Goal: Check status

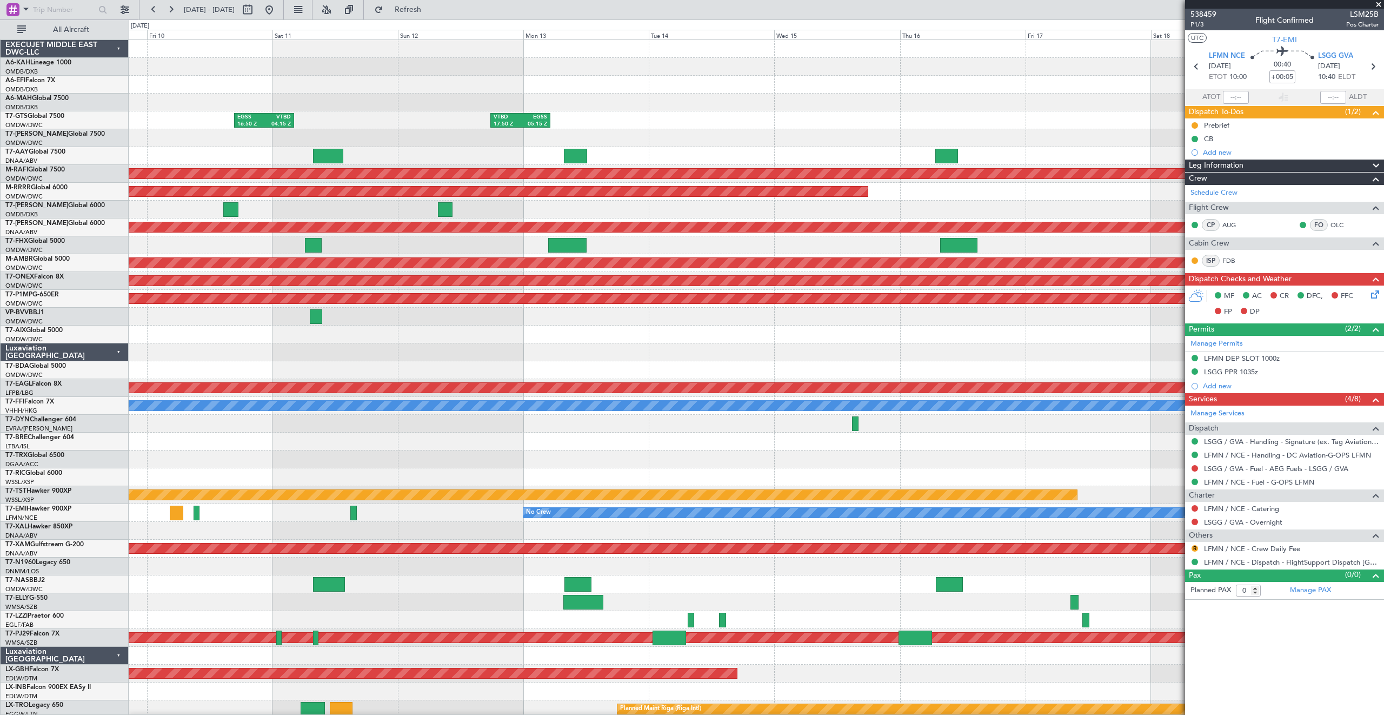
click at [297, 528] on div "[PERSON_NAME] ([PERSON_NAME] Intl)" at bounding box center [756, 531] width 1254 height 18
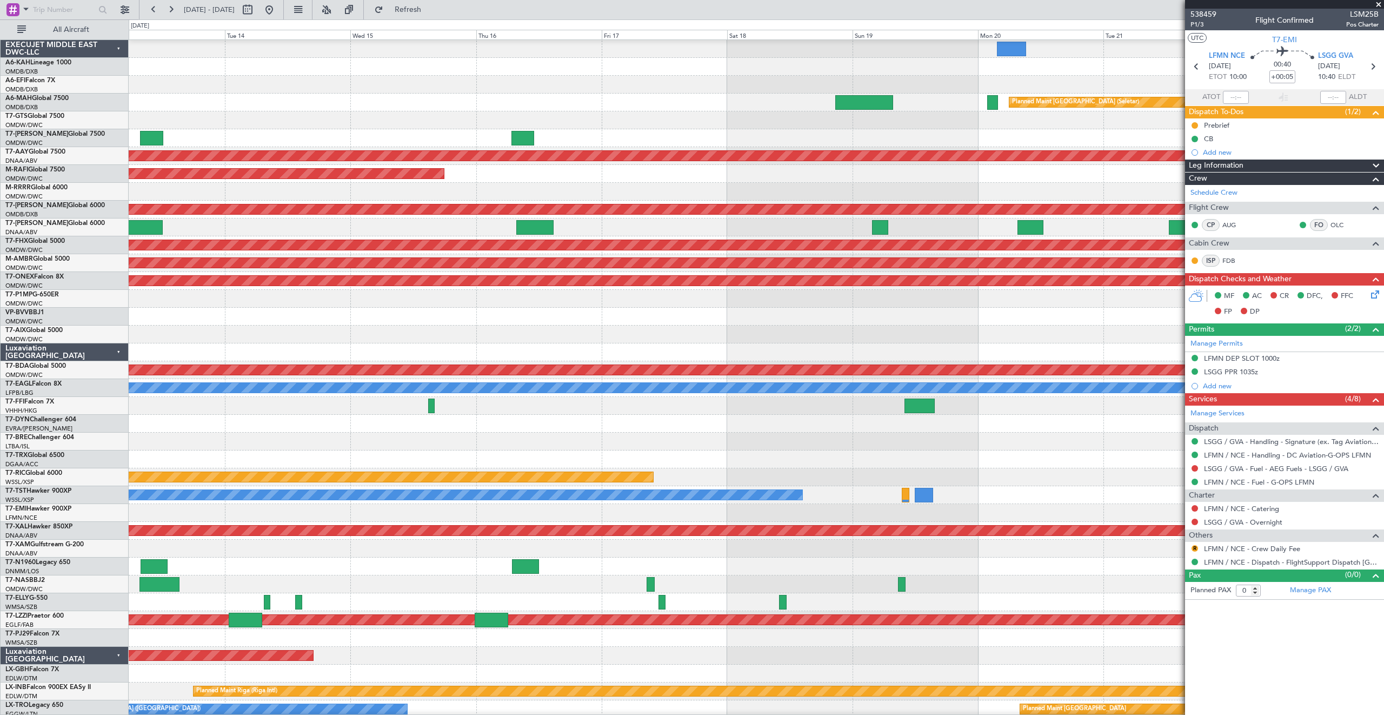
scroll to position [26, 0]
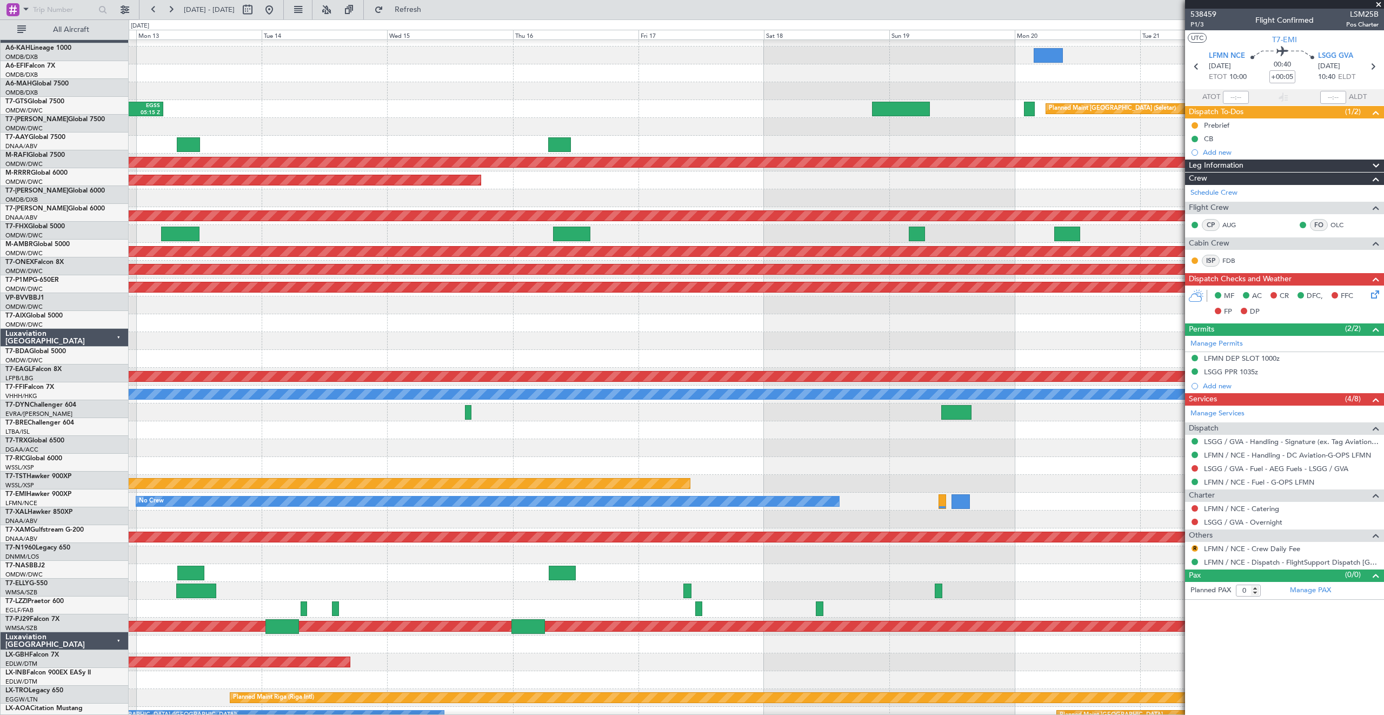
click at [972, 514] on div at bounding box center [756, 519] width 1254 height 18
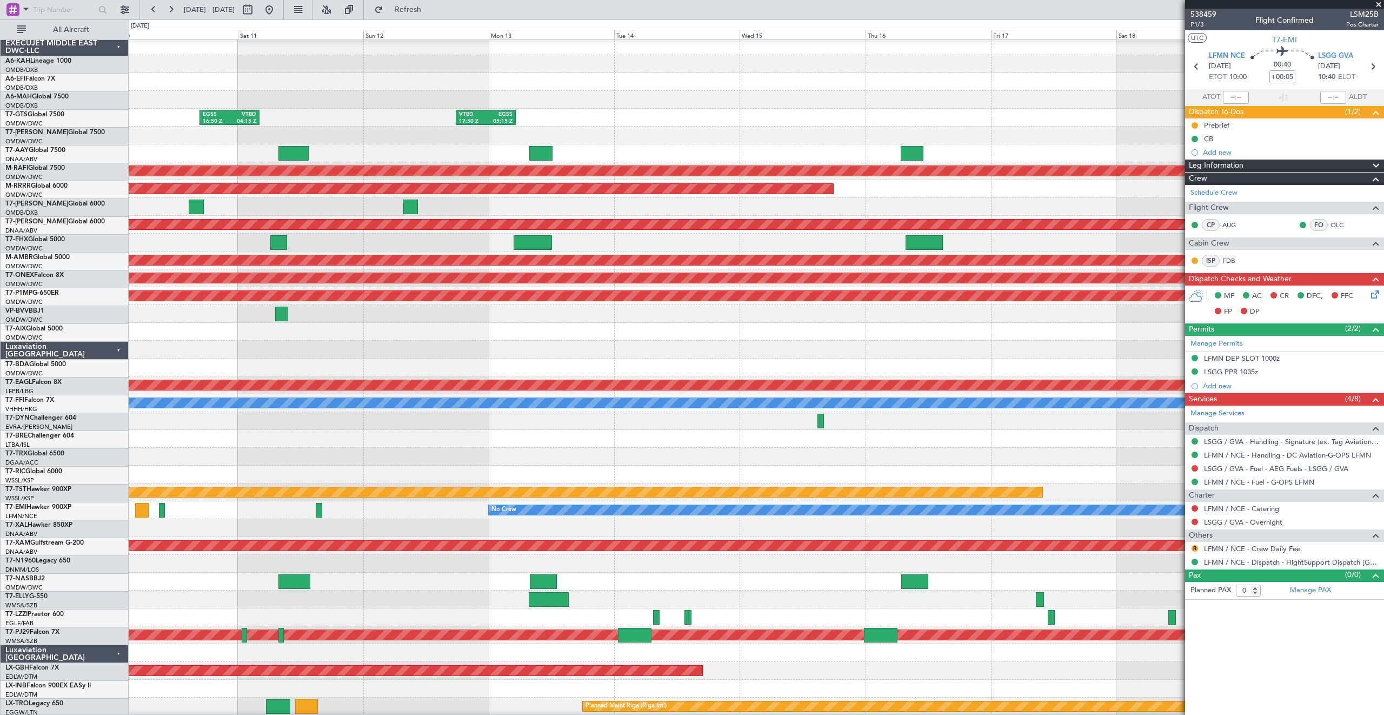
scroll to position [3, 0]
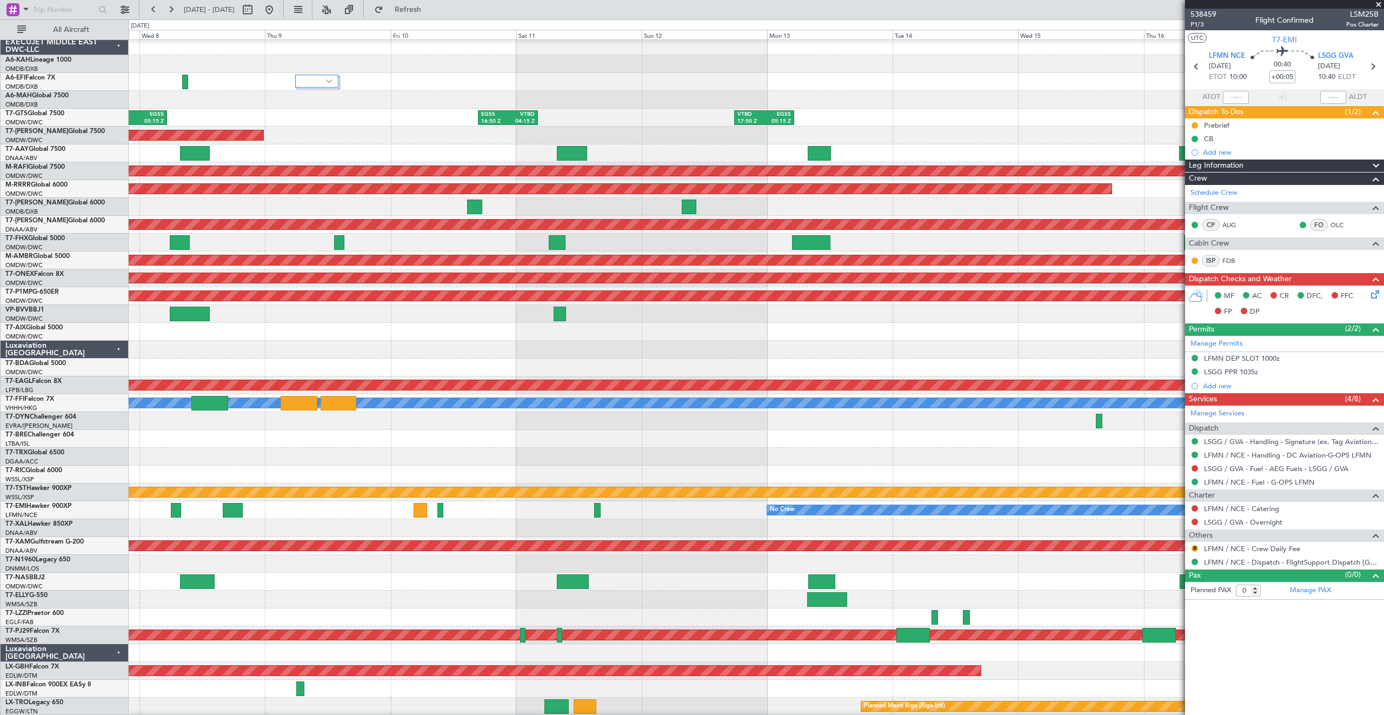
click at [776, 525] on div "[PERSON_NAME] ([PERSON_NAME] Intl)" at bounding box center [756, 528] width 1254 height 18
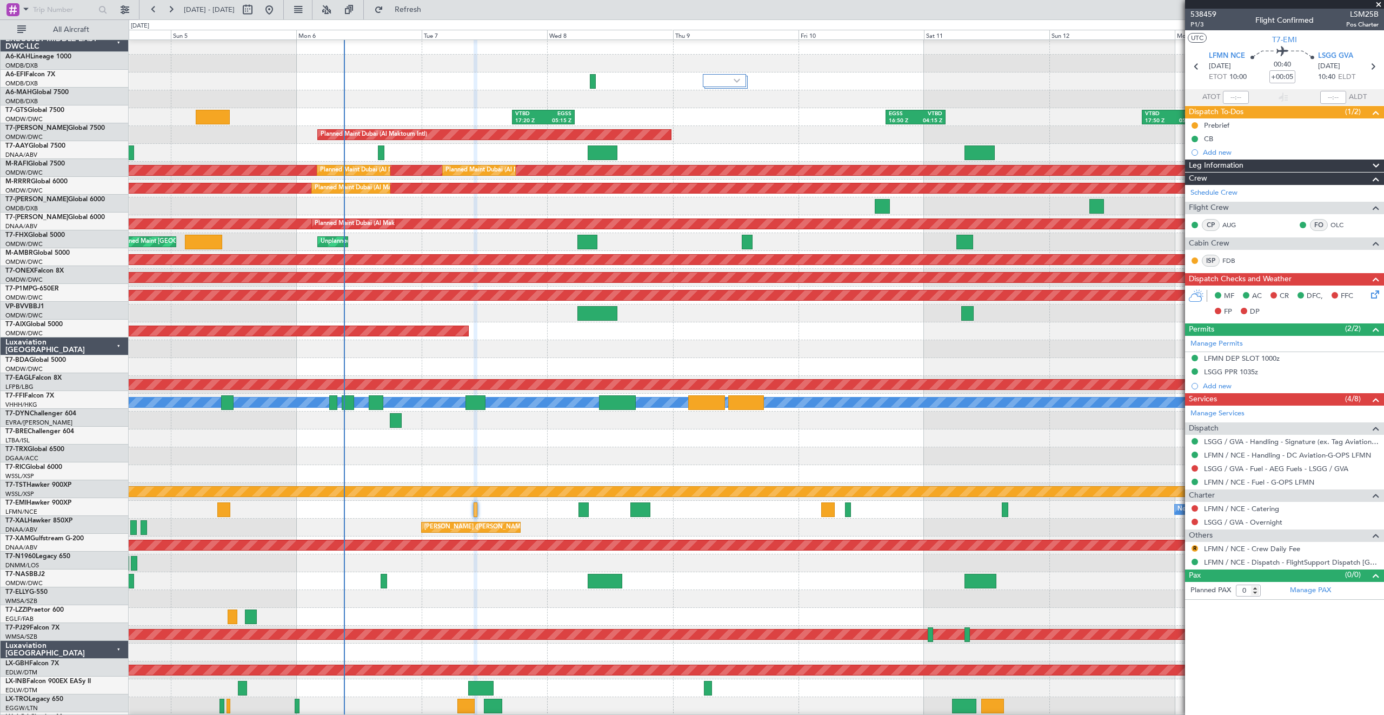
scroll to position [3, 0]
click at [653, 530] on div "[PERSON_NAME] ([PERSON_NAME] Intl)" at bounding box center [756, 527] width 1254 height 18
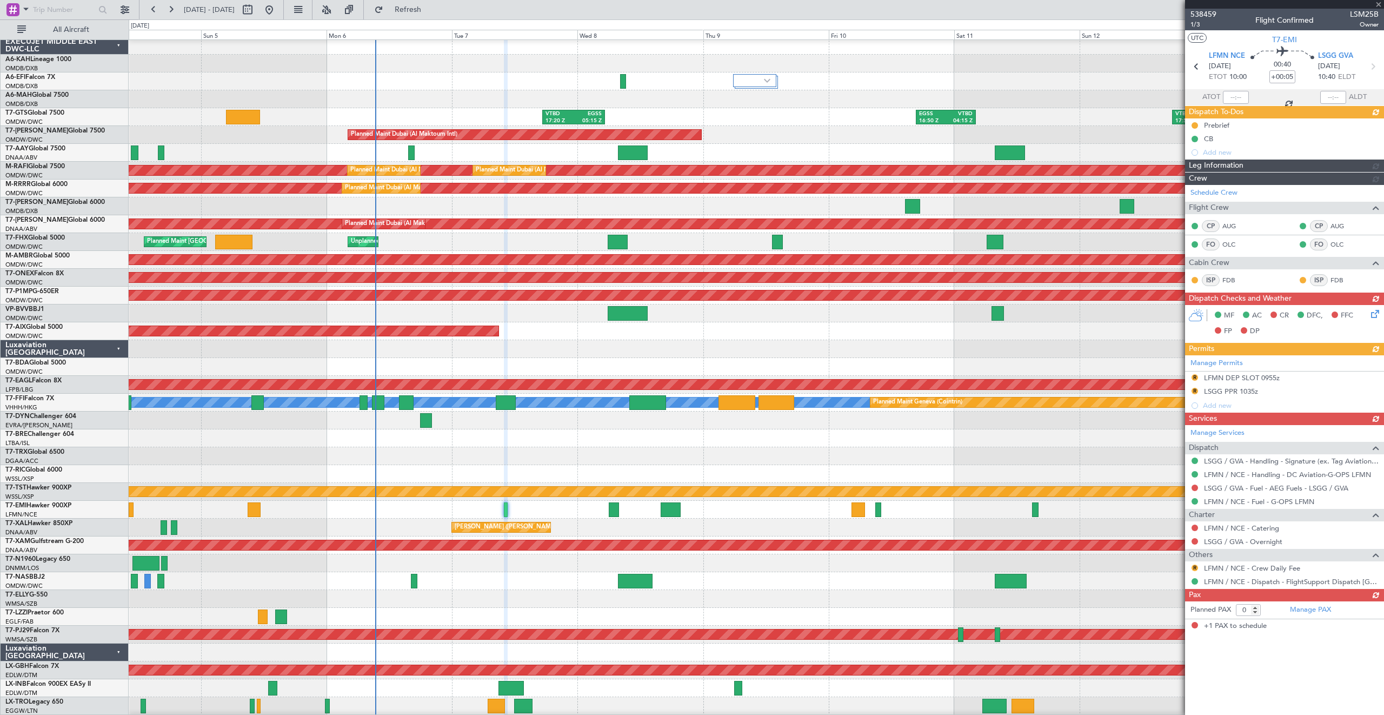
type input "1"
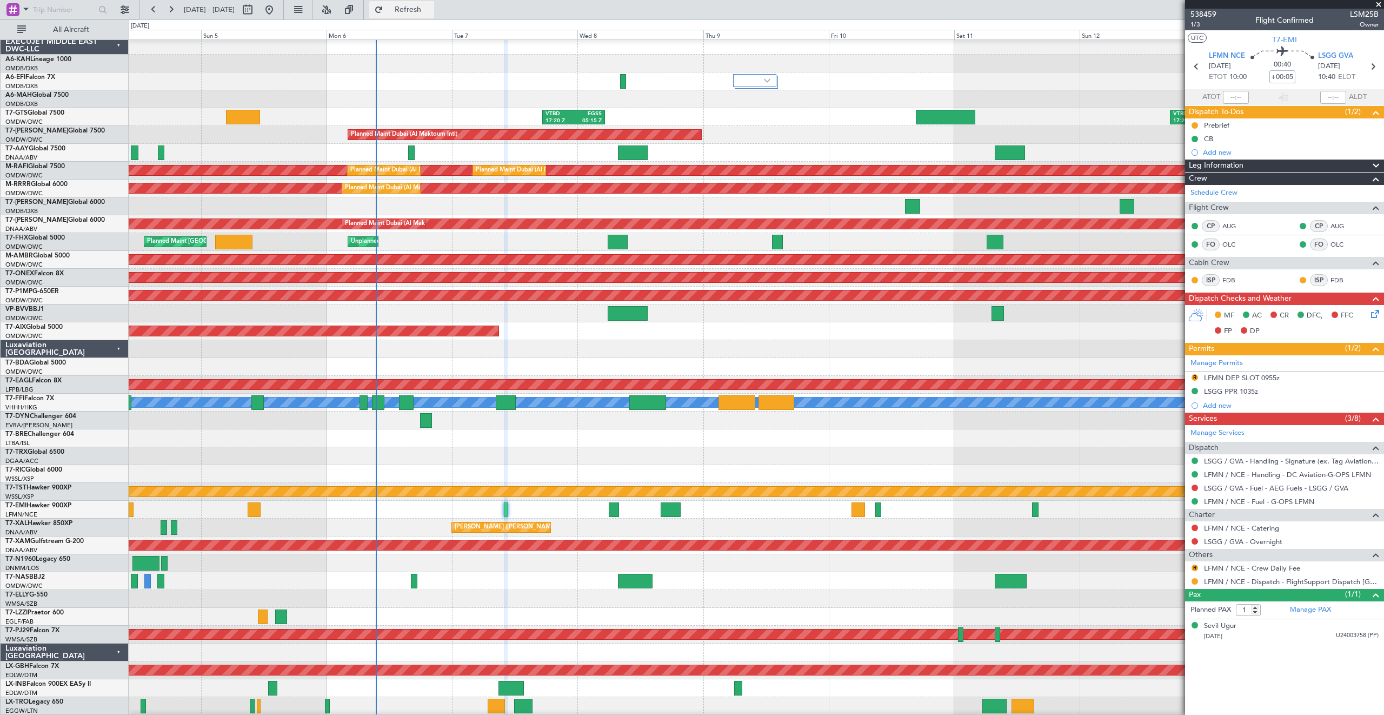
click at [431, 6] on span "Refresh" at bounding box center [407, 10] width 45 height 8
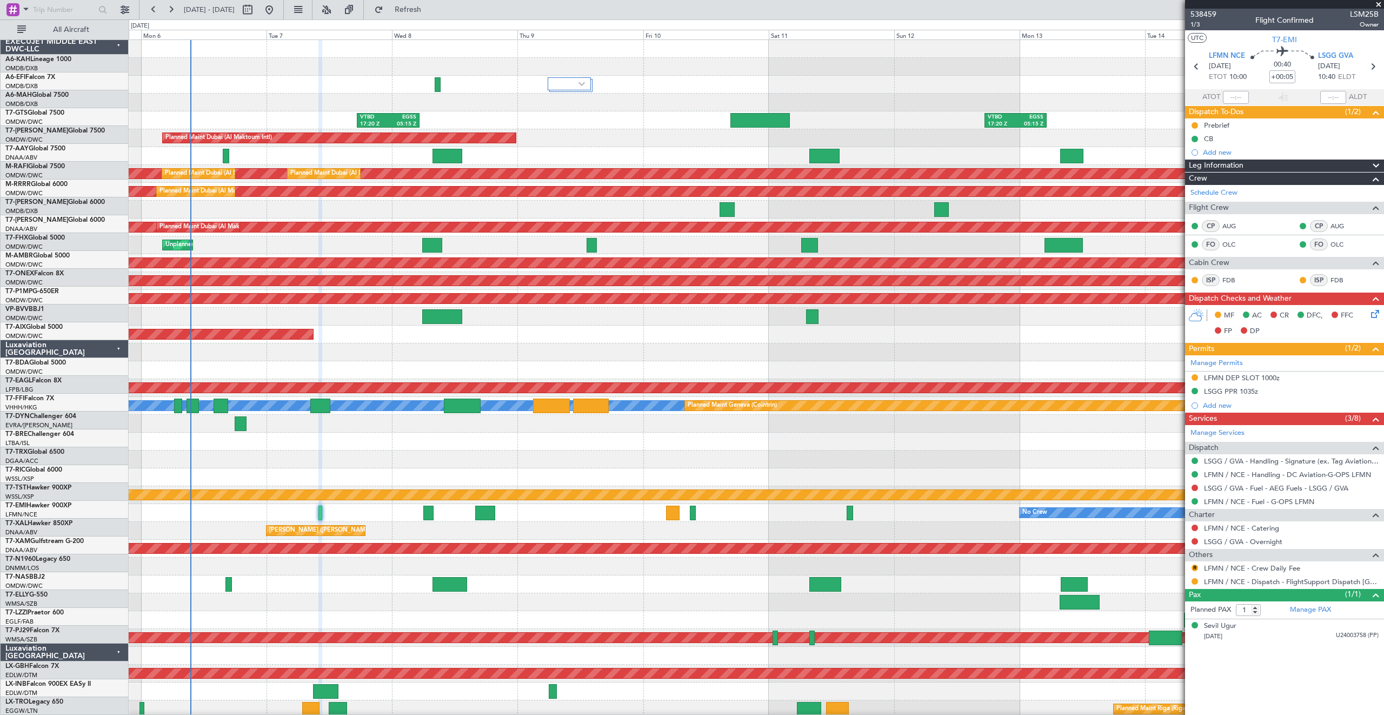
scroll to position [0, 0]
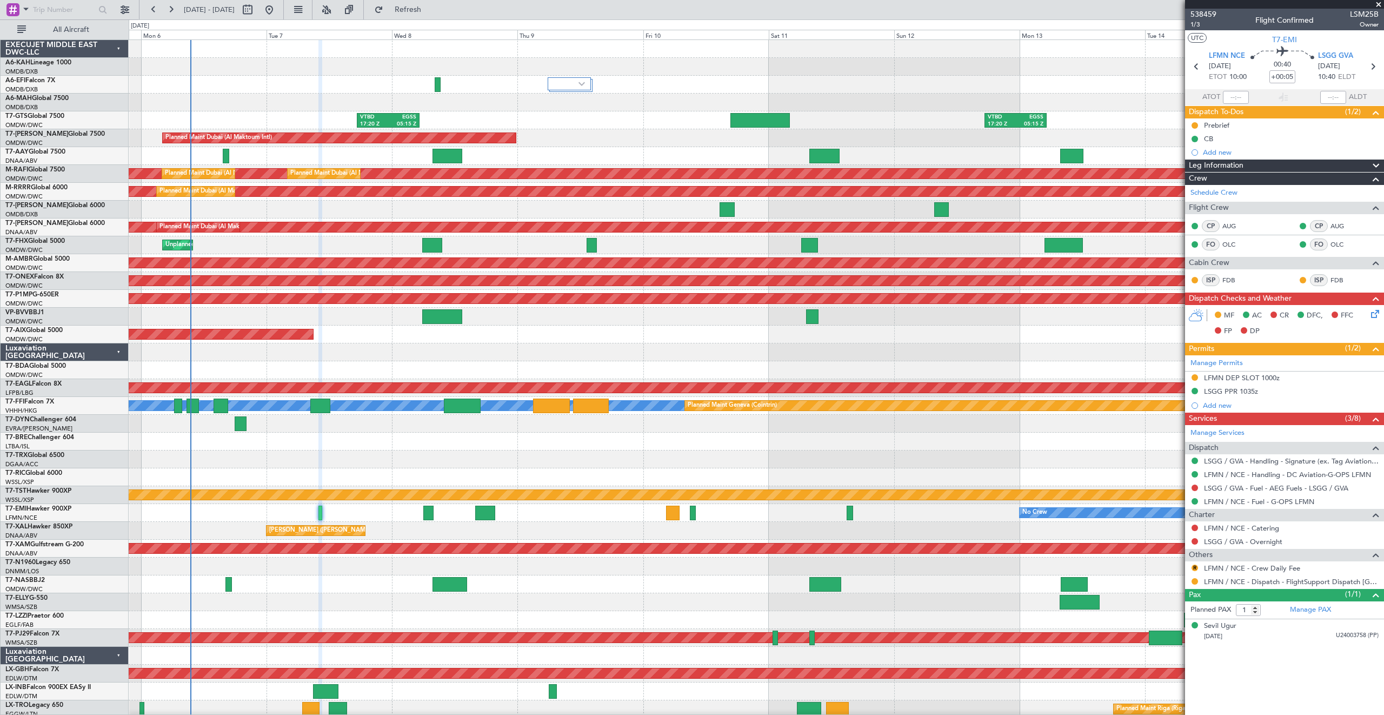
click at [255, 468] on div at bounding box center [756, 477] width 1254 height 18
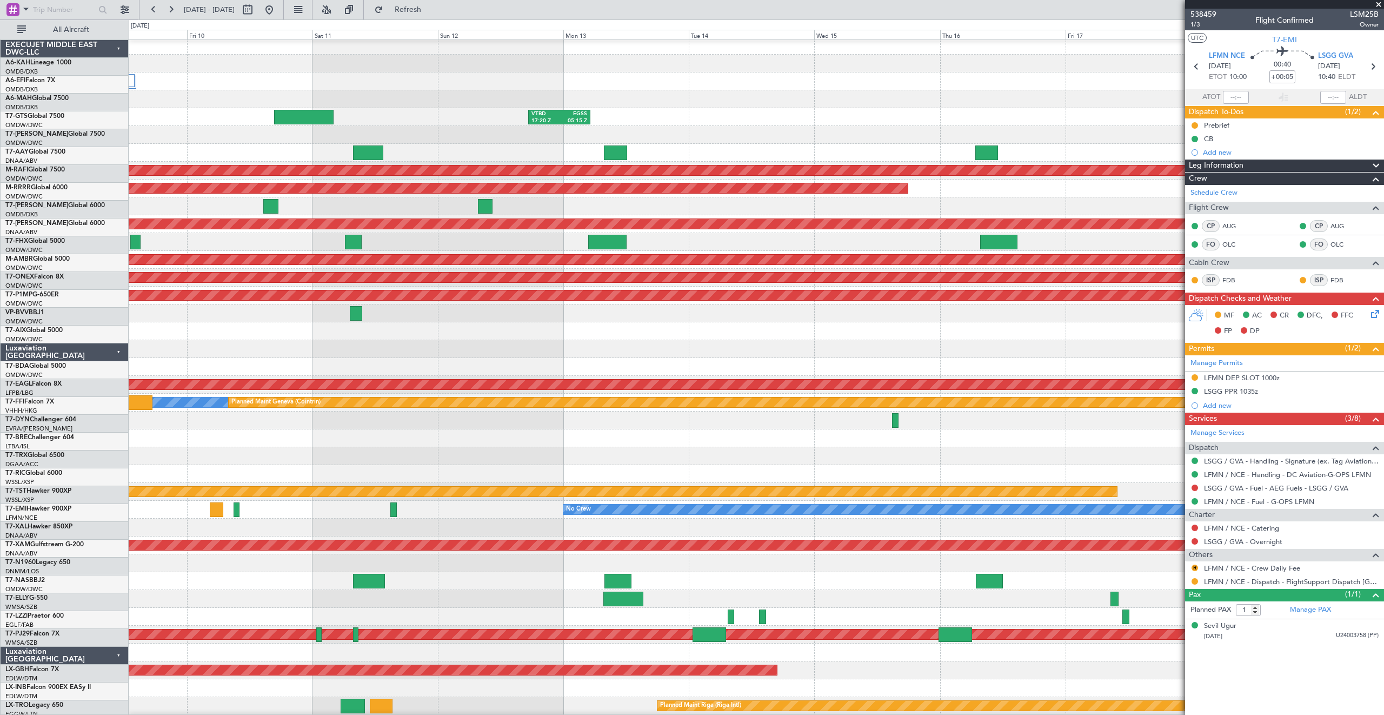
scroll to position [3, 0]
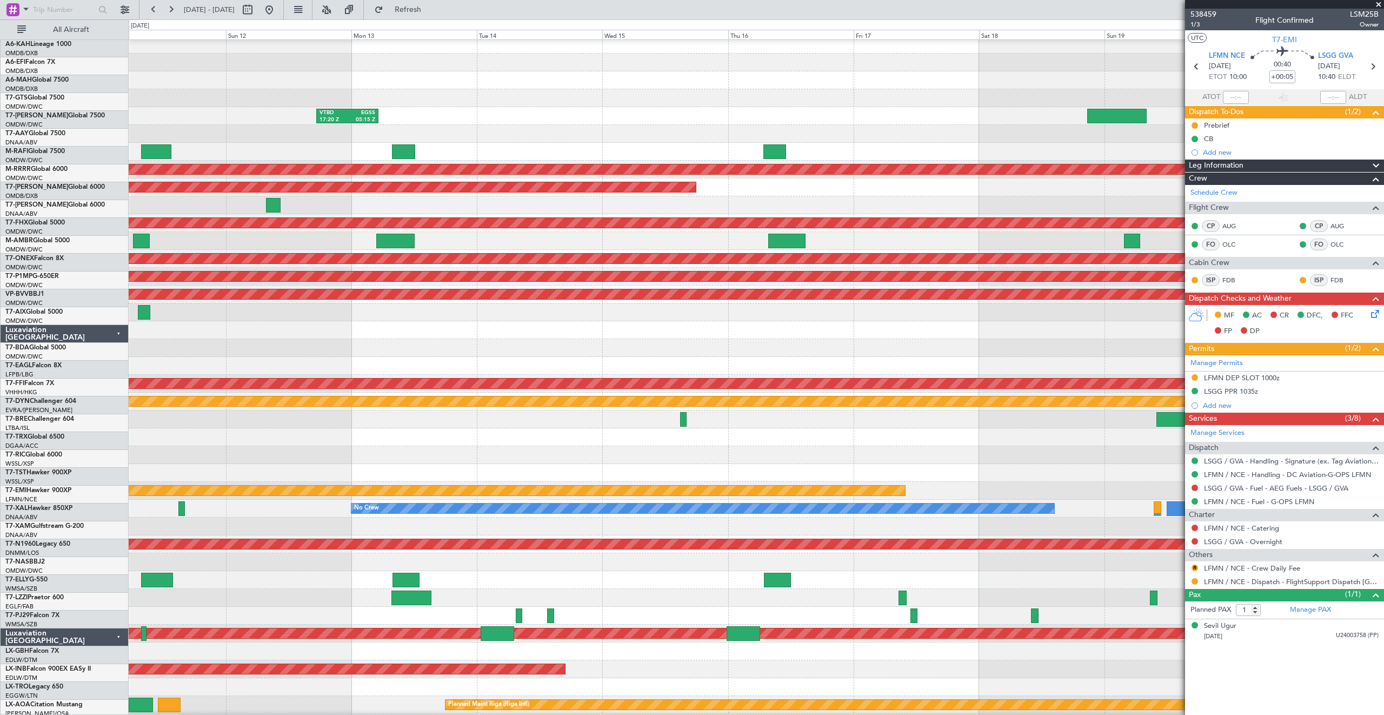
click at [0, 448] on div "VTBD 17:20 Z EGSS 05:15 Z Planned Maint [GEOGRAPHIC_DATA] (Seletar) Planned Mai…" at bounding box center [692, 366] width 1384 height 695
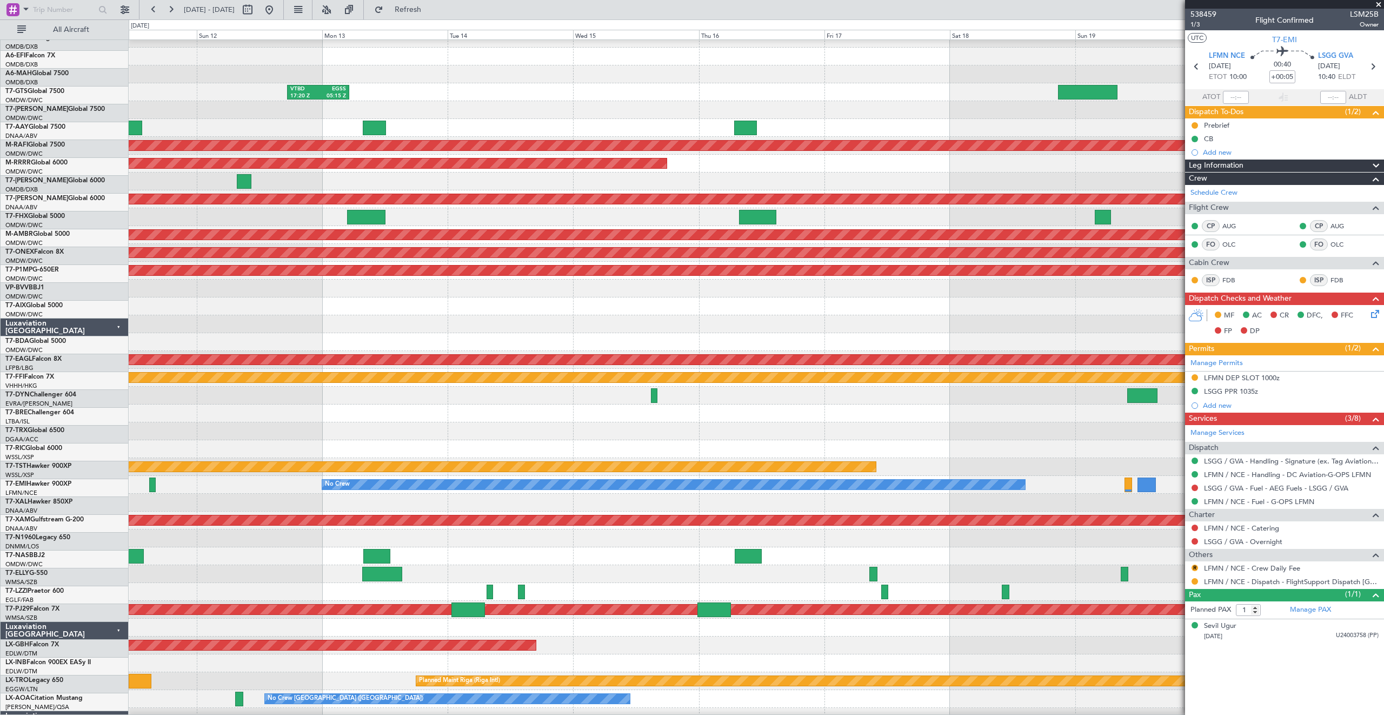
scroll to position [38, 0]
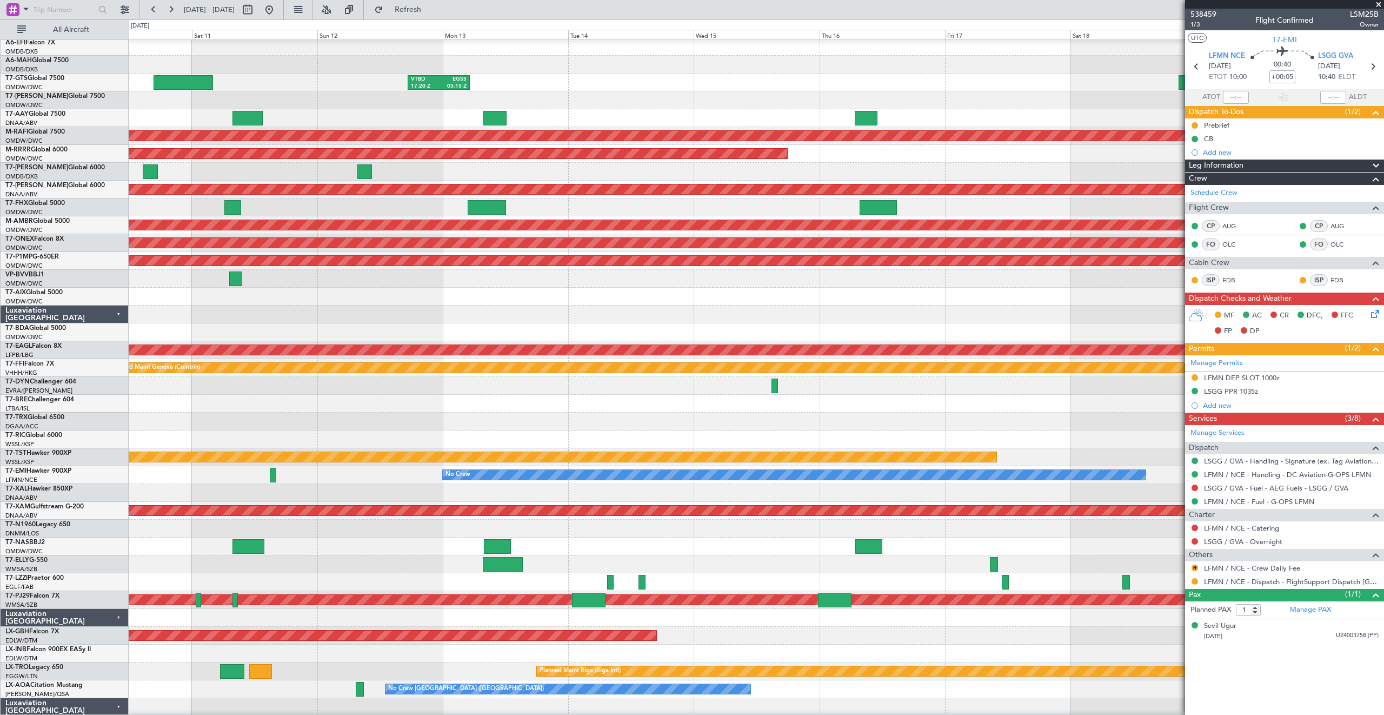
click at [798, 92] on div "Planned Maint Dubai (Al Maktoum Intl)" at bounding box center [756, 100] width 1254 height 18
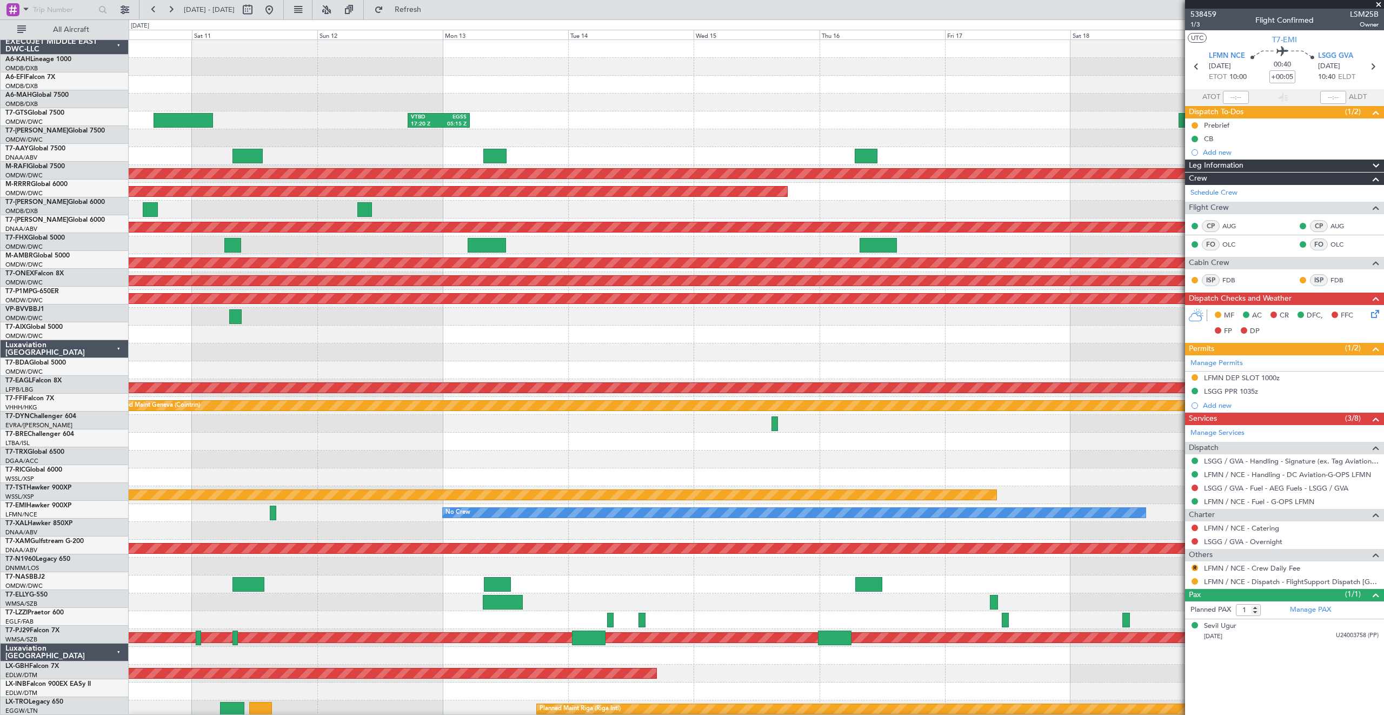
scroll to position [0, 0]
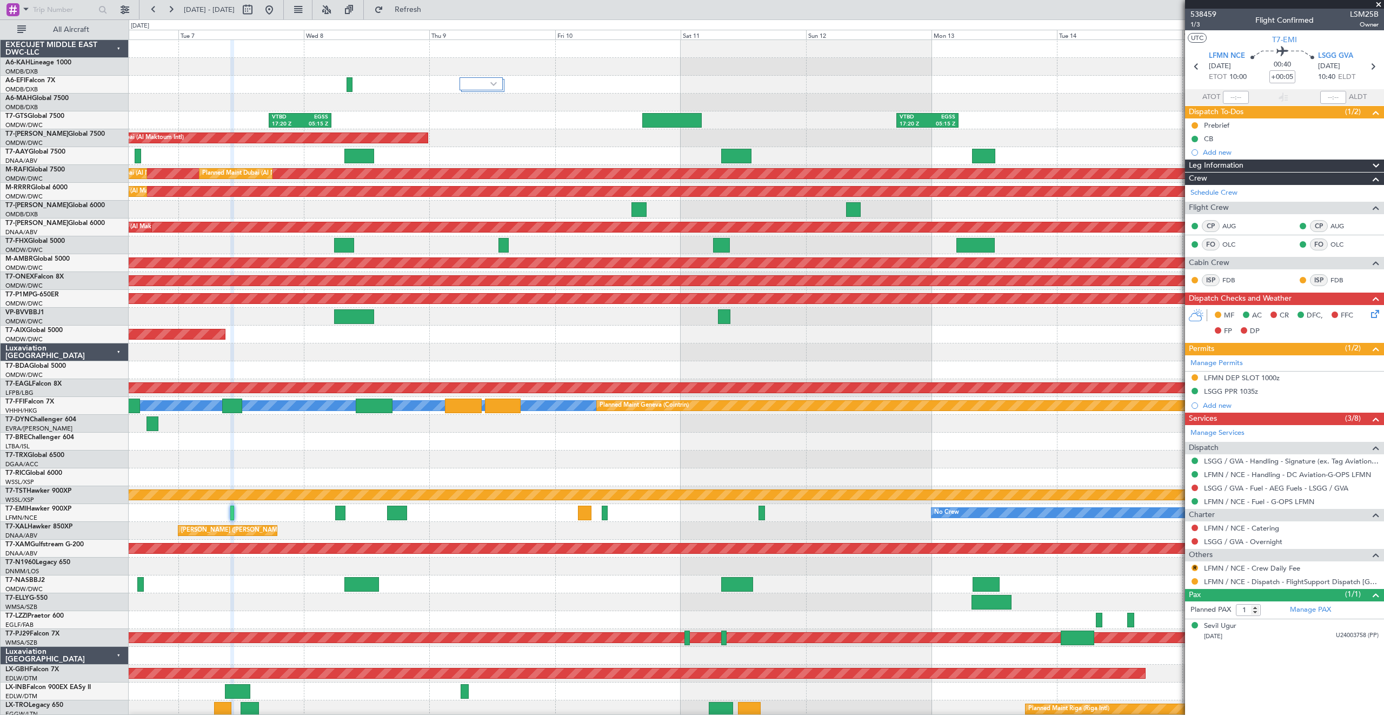
click at [571, 125] on div "VTBD 17:20 Z EGSS 05:15 Z VTBD 17:20 Z EGSS 05:15 Z" at bounding box center [756, 120] width 1254 height 18
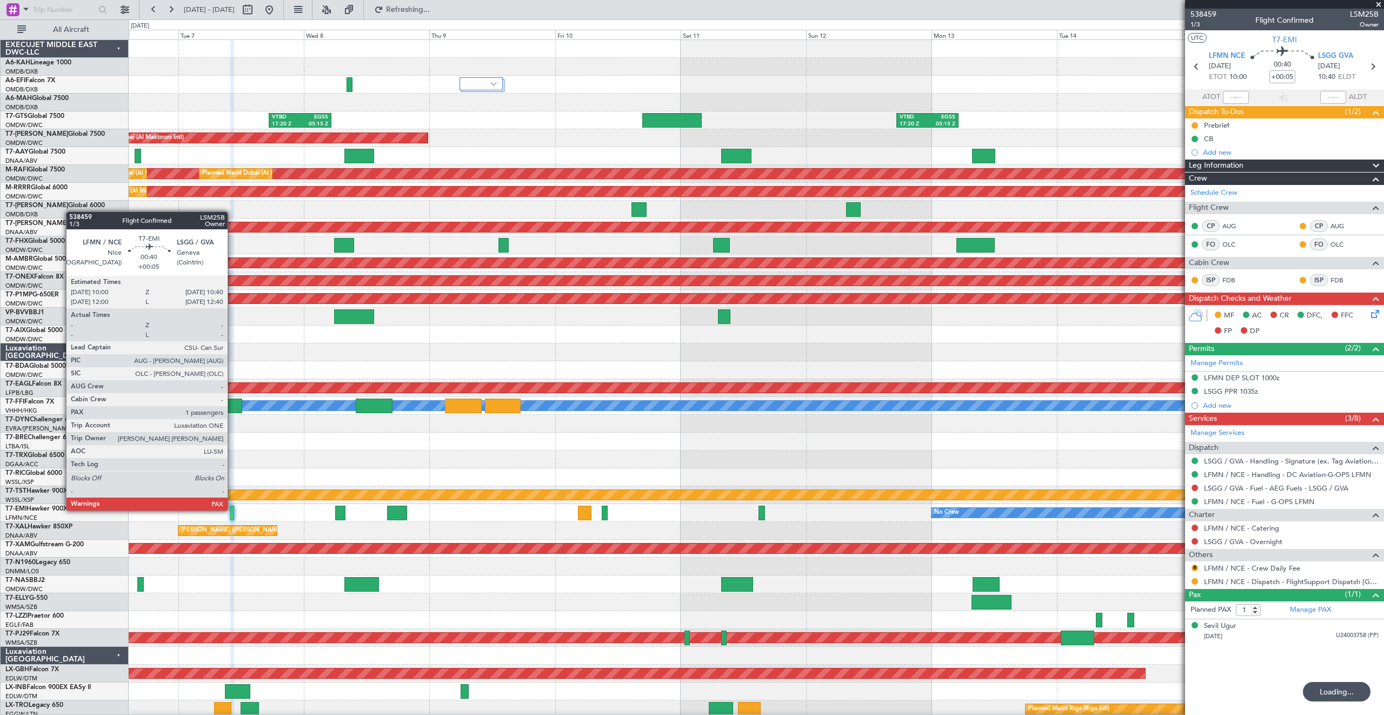
click at [232, 510] on div at bounding box center [232, 512] width 4 height 15
